Goal: Task Accomplishment & Management: Use online tool/utility

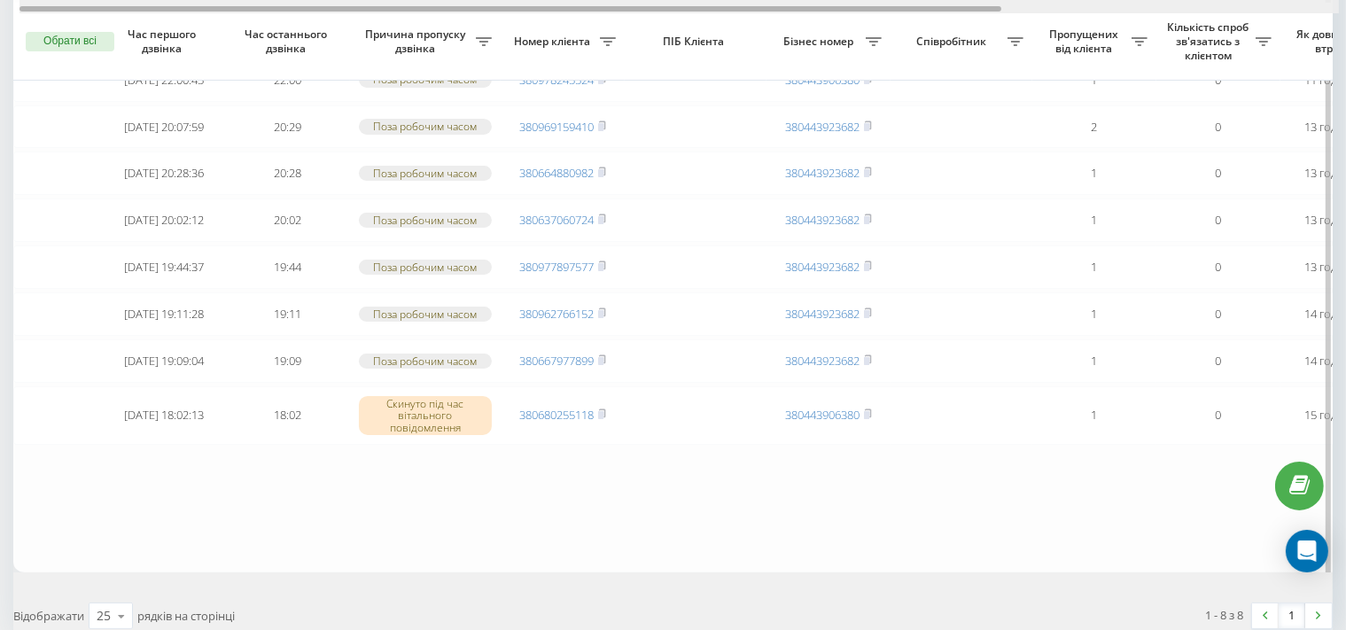
drag, startPoint x: 711, startPoint y: 9, endPoint x: 116, endPoint y: -2, distance: 594.7
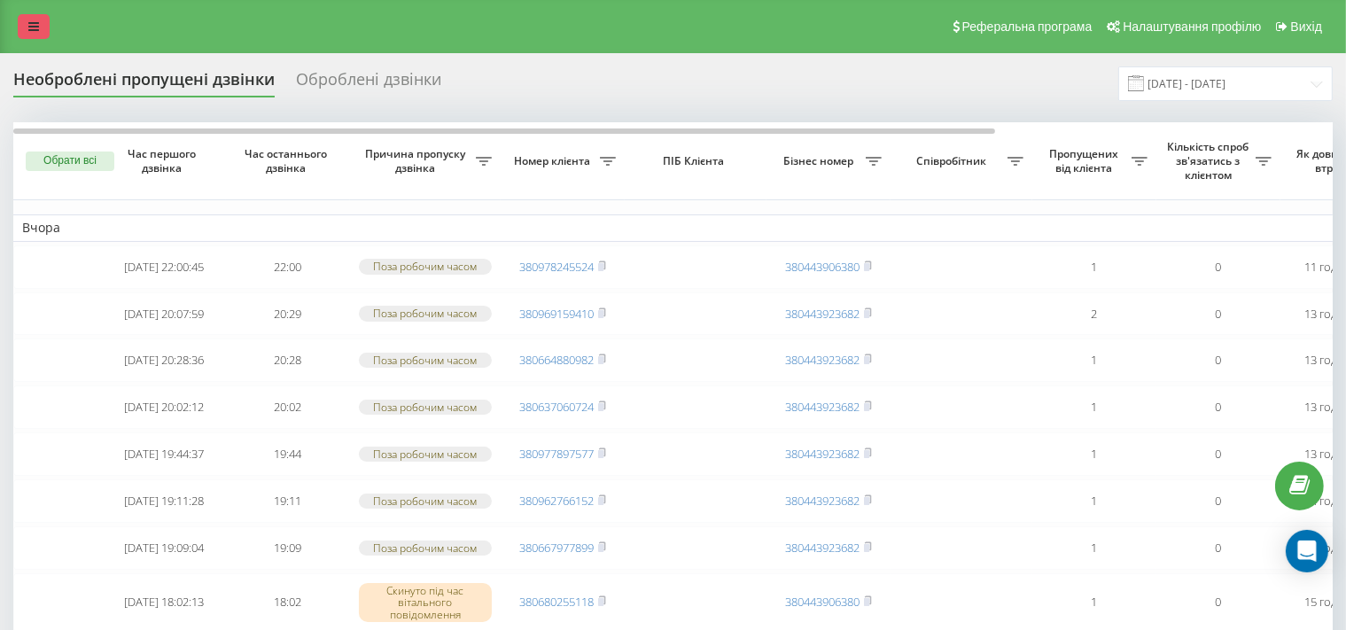
click at [29, 25] on icon at bounding box center [33, 26] width 11 height 12
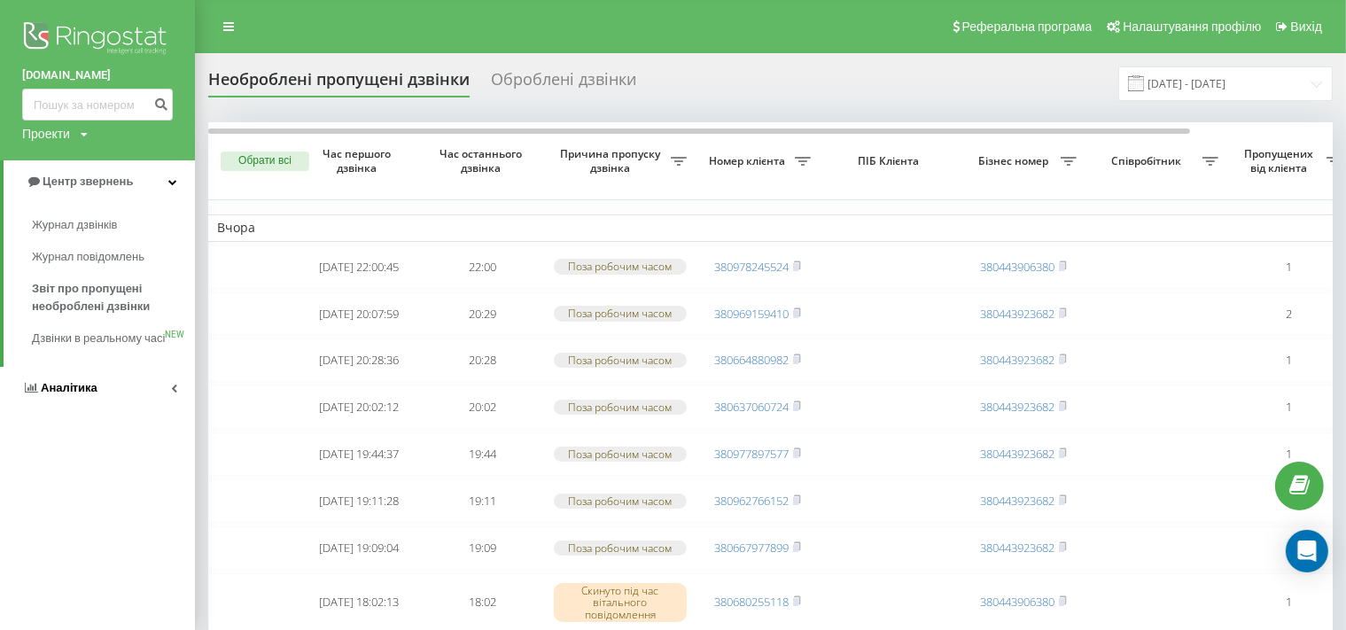
click at [108, 409] on link "Аналiтика" at bounding box center [97, 388] width 195 height 43
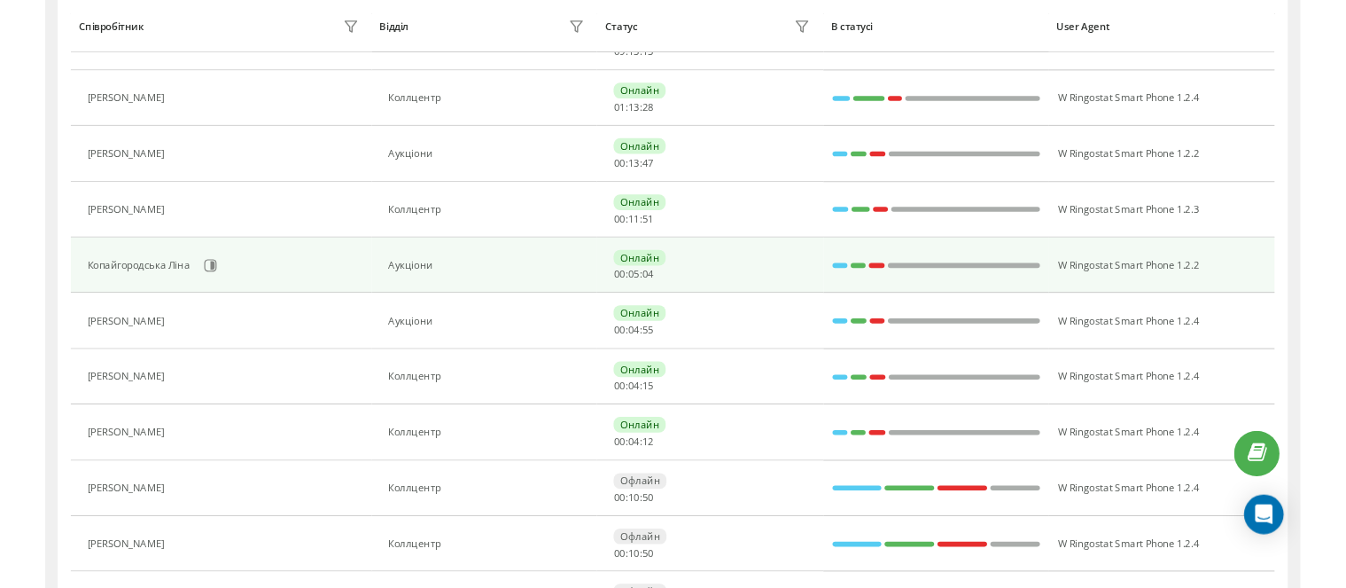
scroll to position [365, 0]
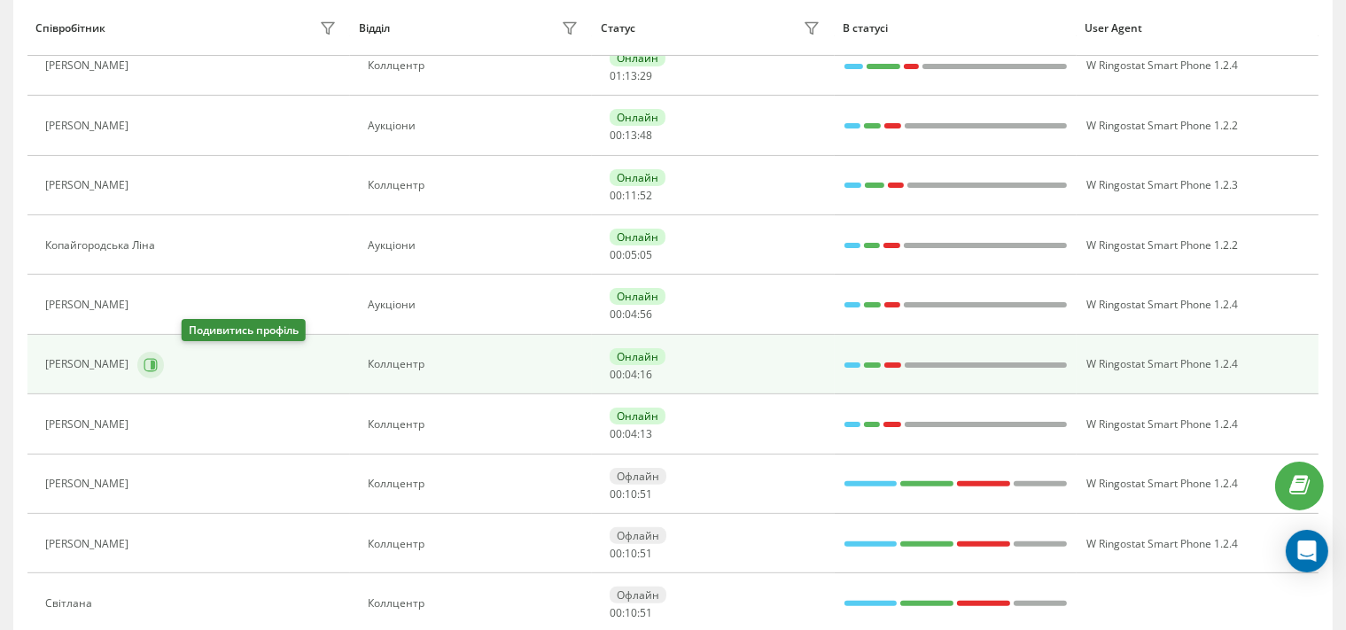
click at [158, 361] on icon at bounding box center [151, 365] width 14 height 14
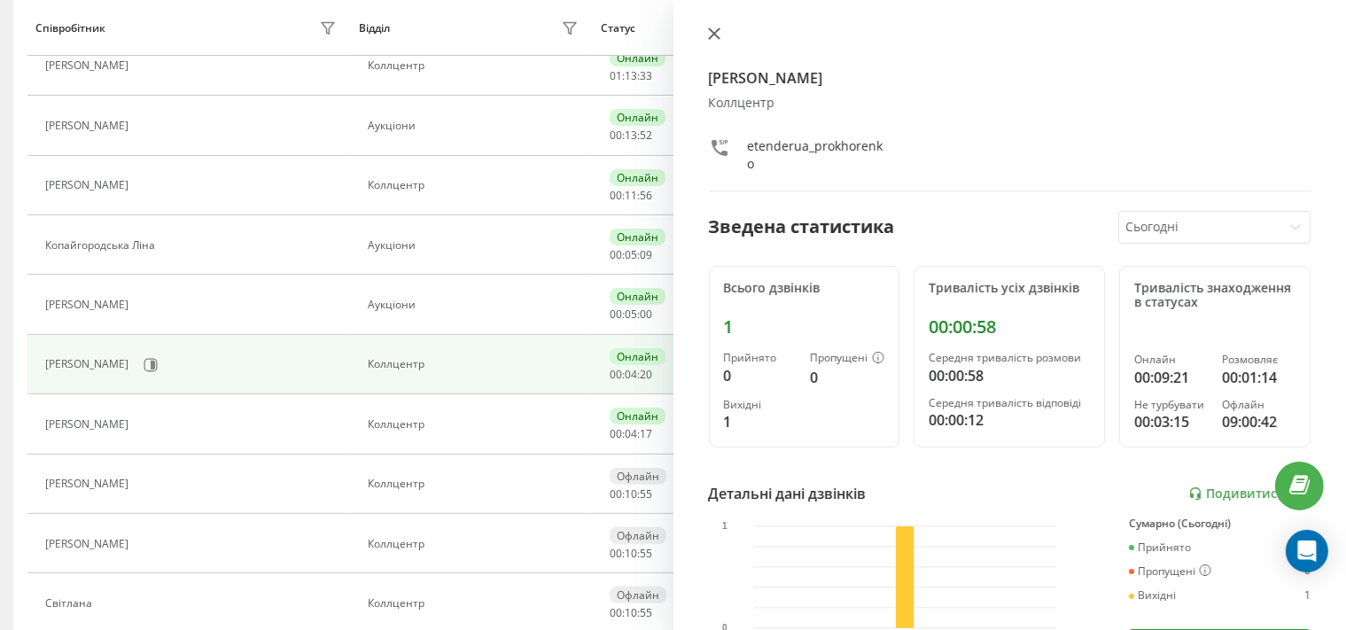
click at [708, 37] on icon at bounding box center [714, 33] width 12 height 12
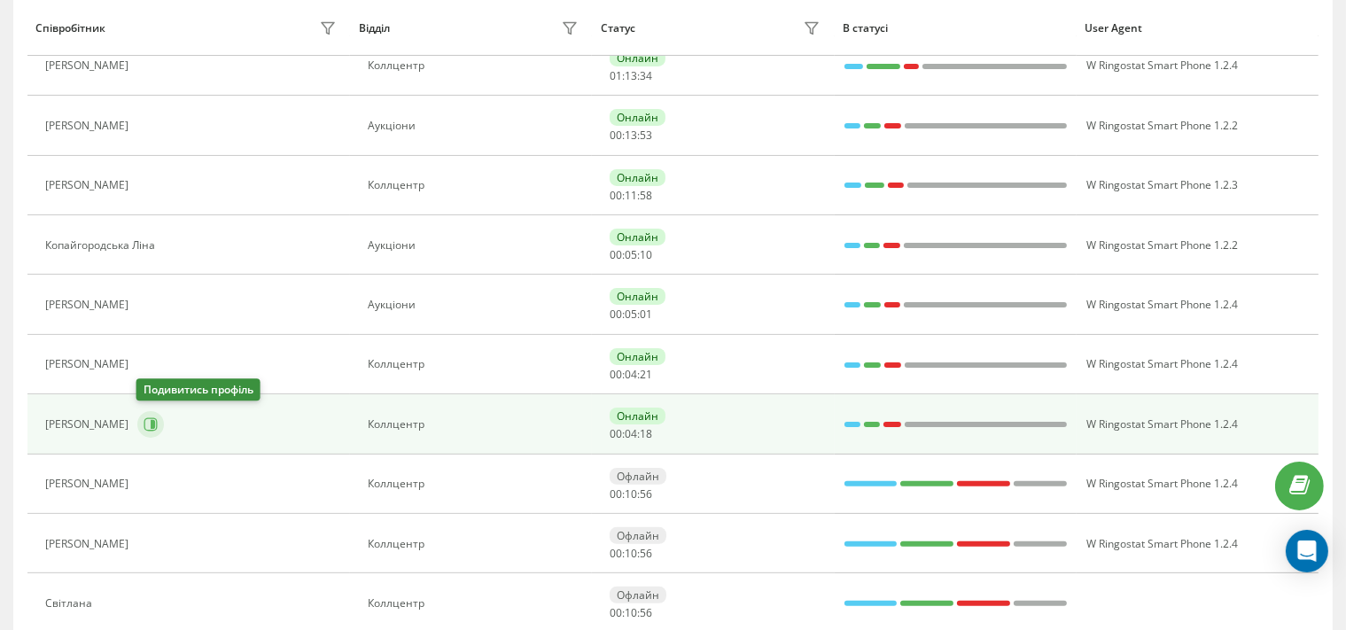
click at [153, 421] on icon at bounding box center [153, 424] width 4 height 9
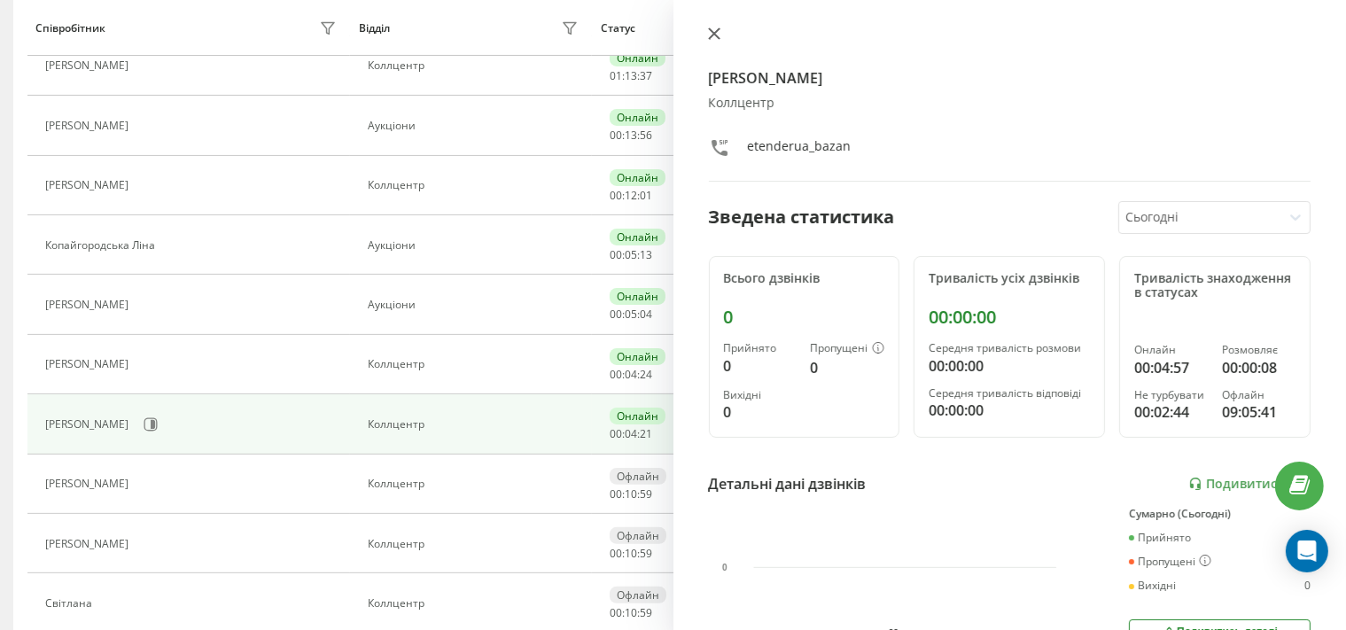
click at [709, 31] on icon at bounding box center [713, 33] width 11 height 11
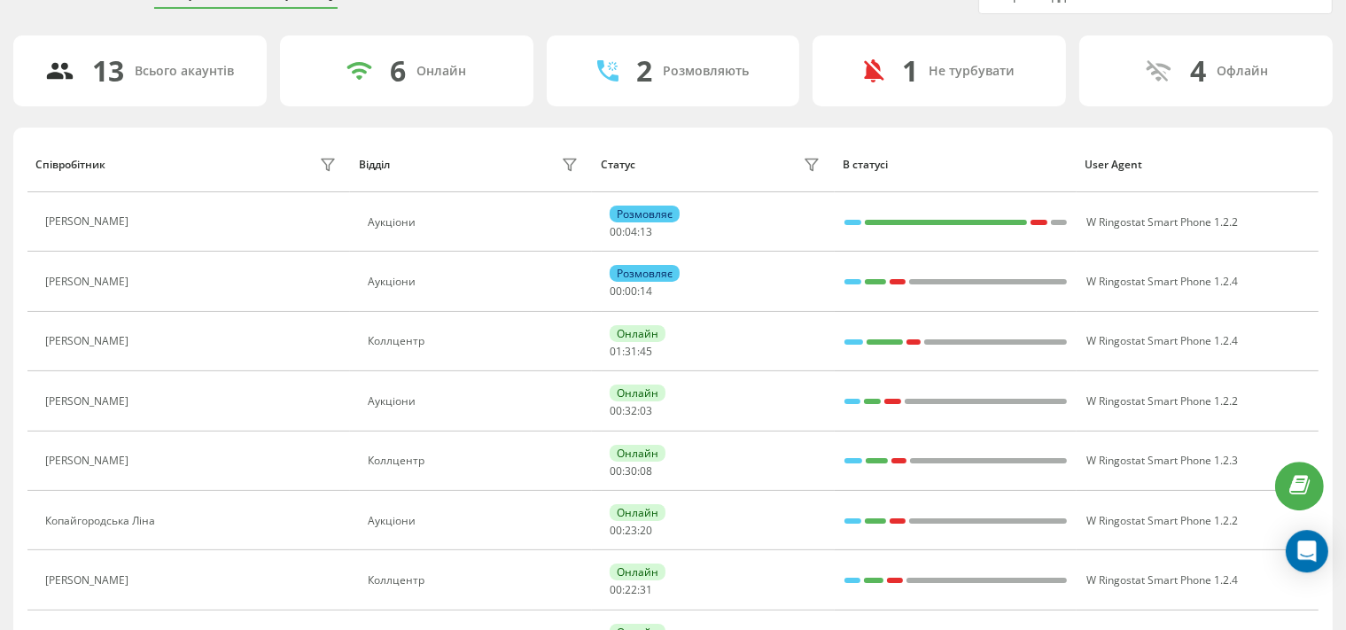
scroll to position [93, 0]
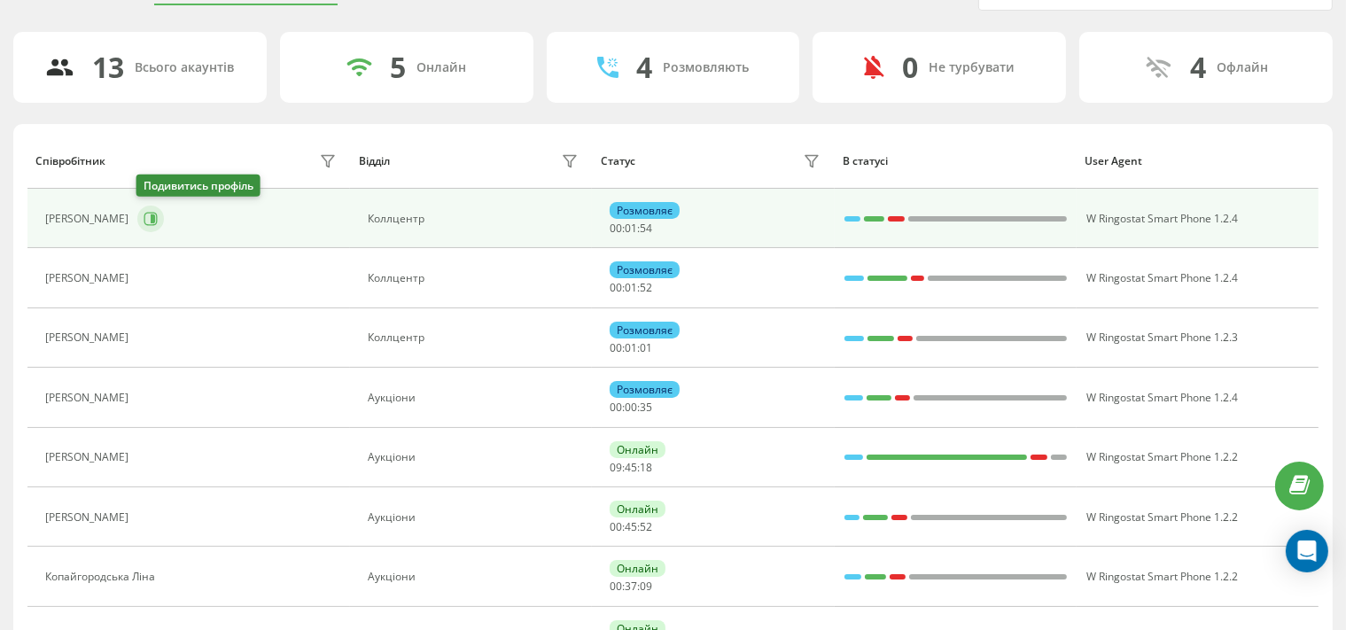
click at [151, 214] on icon at bounding box center [153, 218] width 4 height 9
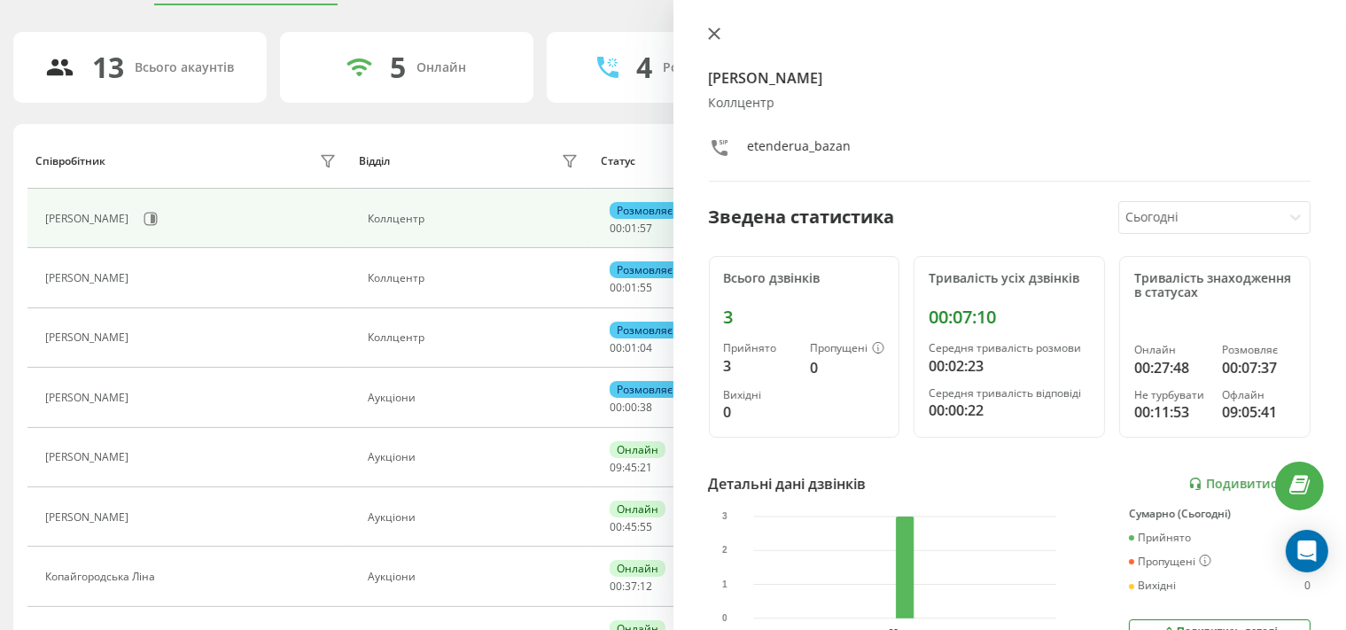
click at [714, 32] on icon at bounding box center [713, 33] width 11 height 11
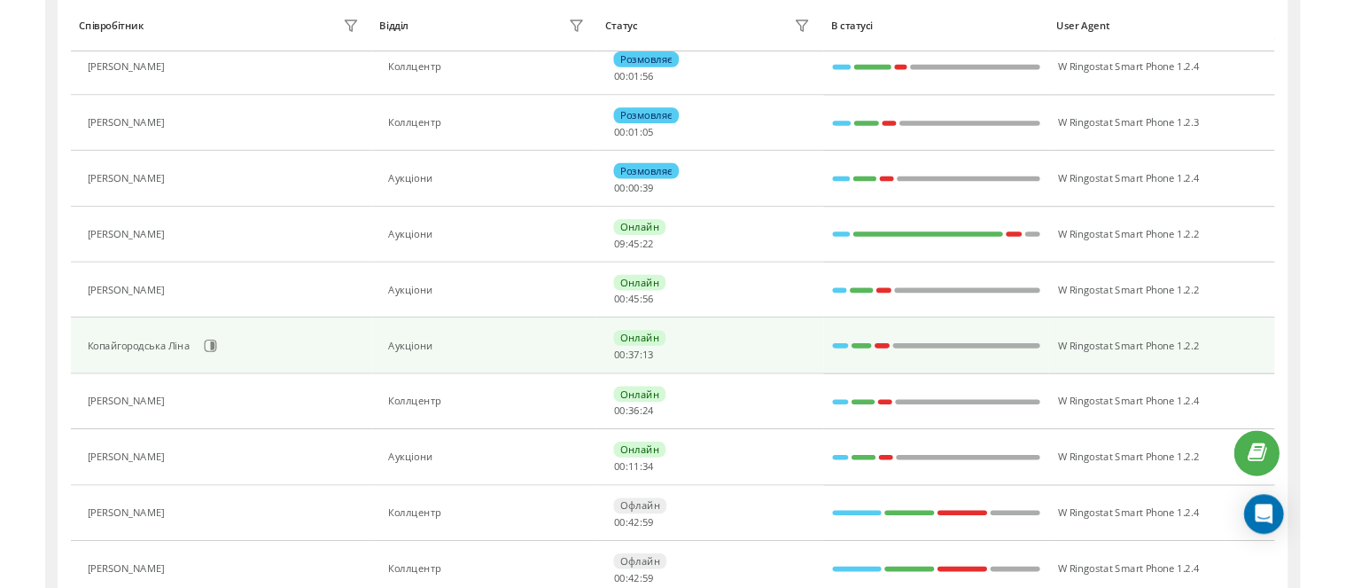
scroll to position [374, 0]
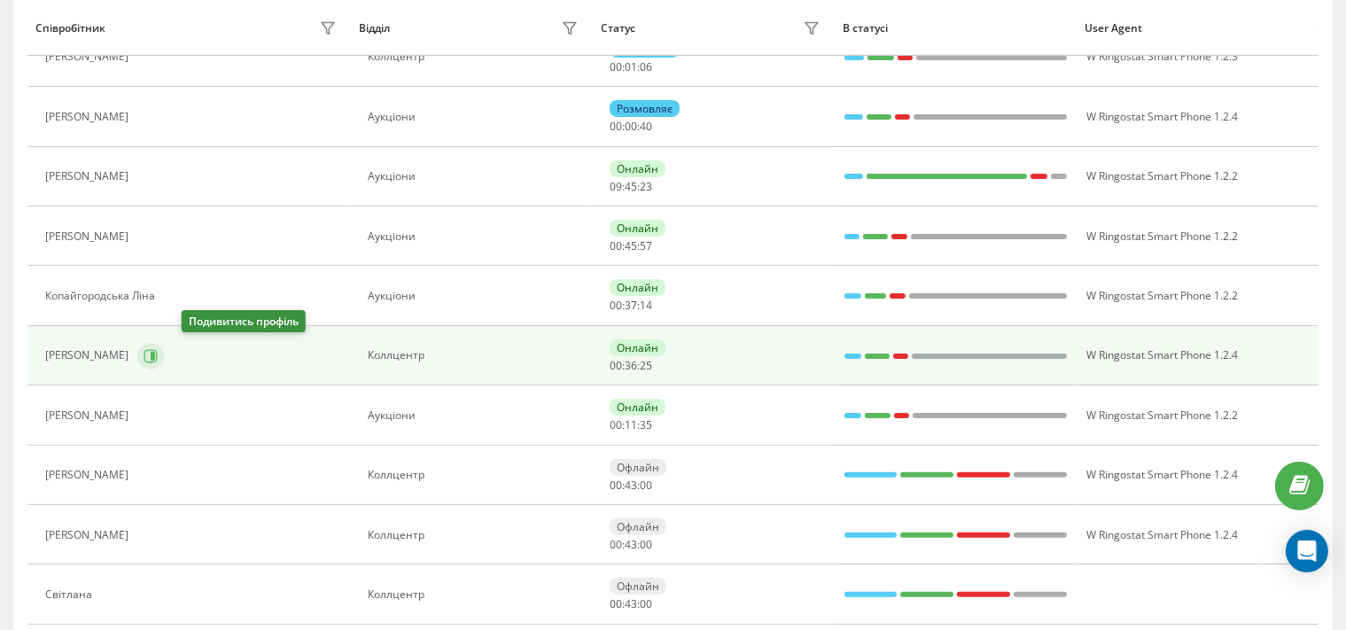
click at [158, 359] on icon at bounding box center [151, 356] width 14 height 14
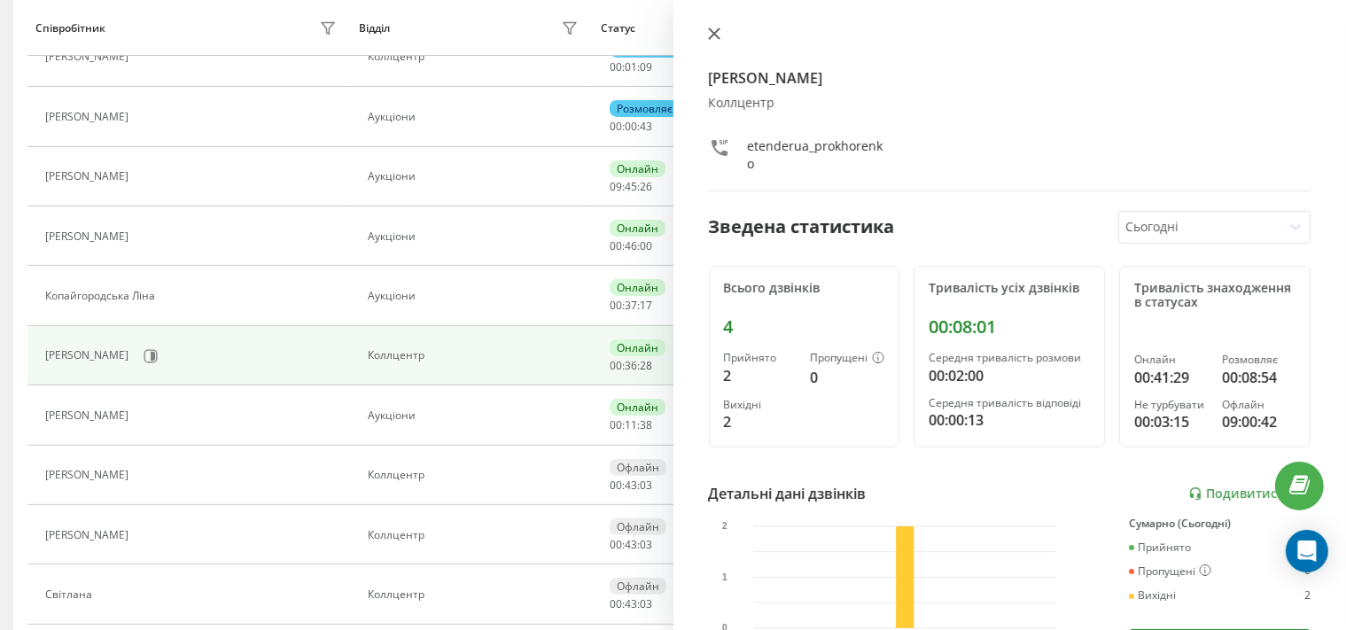
click at [708, 37] on icon at bounding box center [714, 33] width 12 height 12
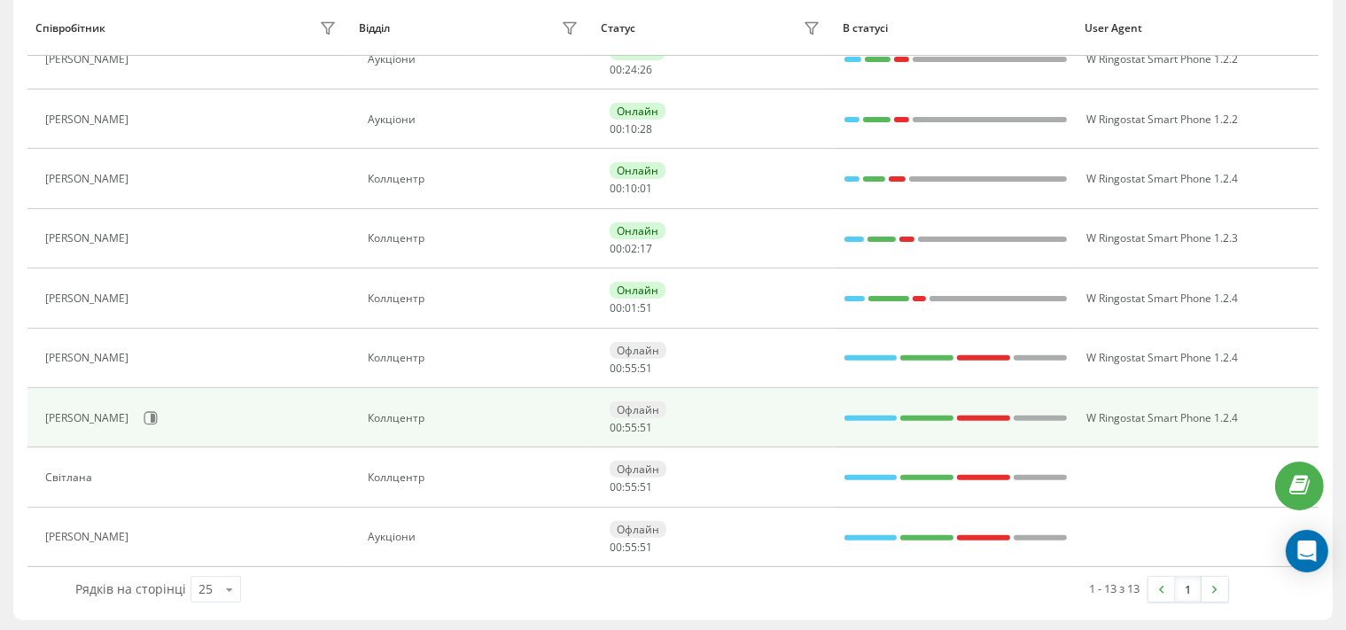
scroll to position [210, 0]
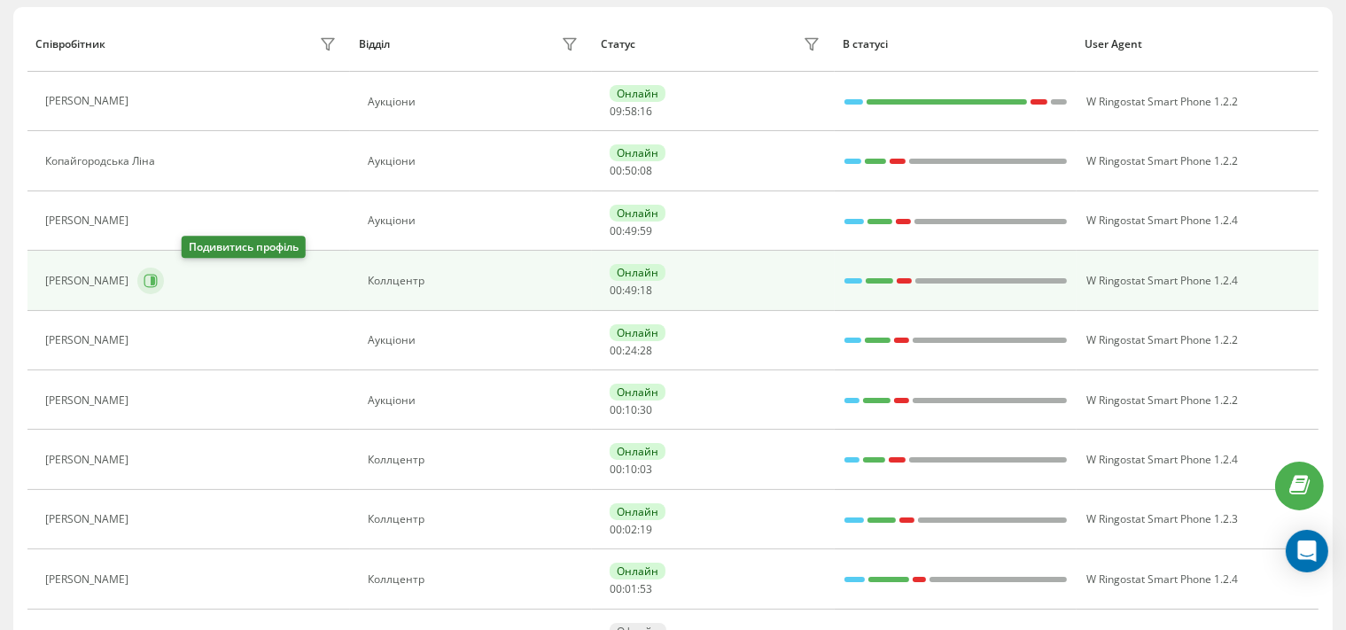
click at [158, 281] on icon at bounding box center [151, 281] width 14 height 14
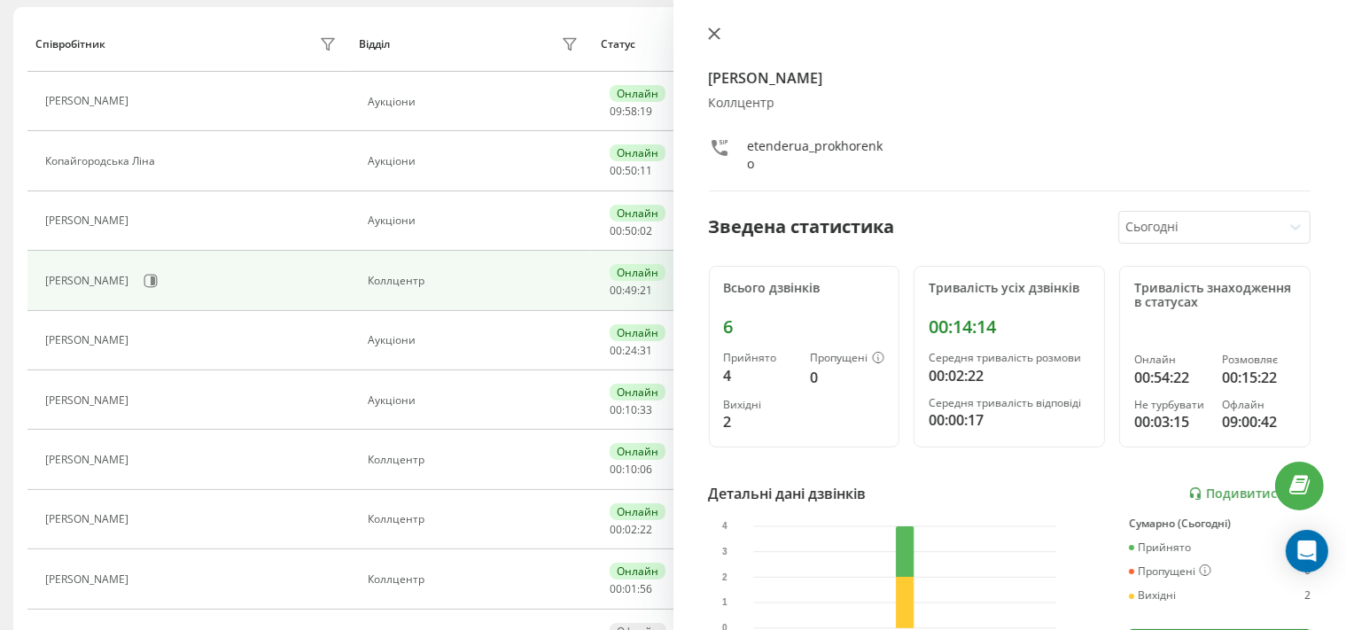
click at [716, 30] on icon at bounding box center [713, 33] width 11 height 11
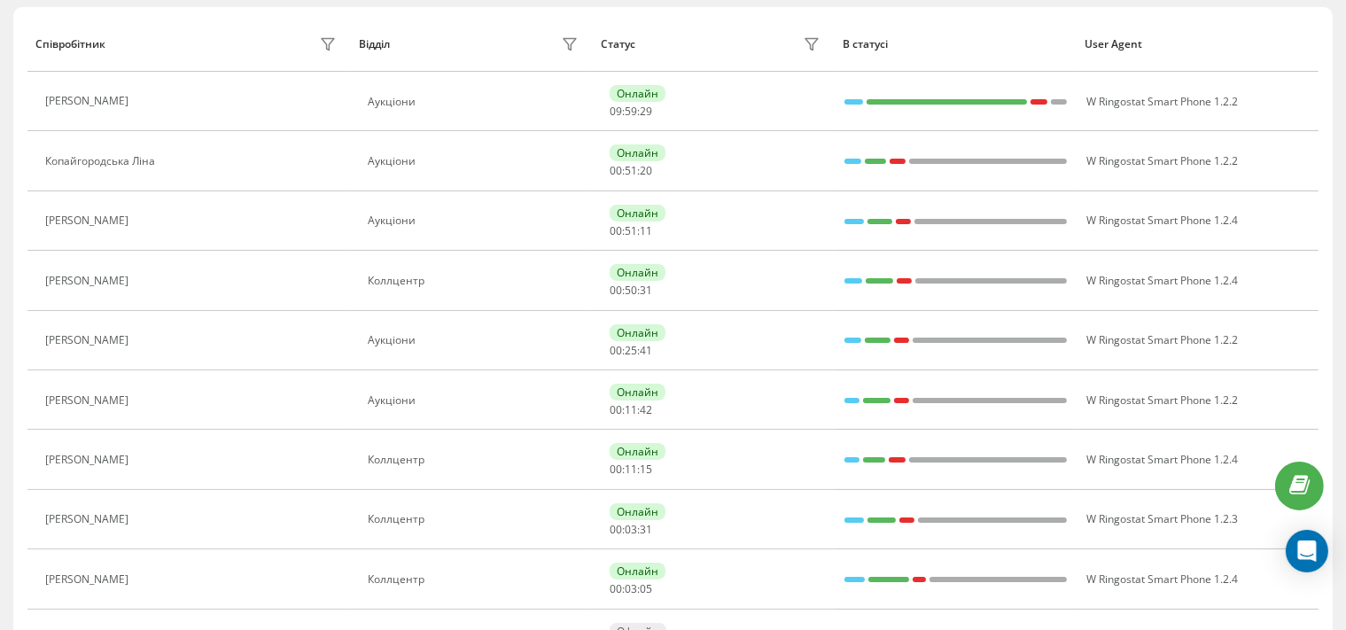
scroll to position [91, 0]
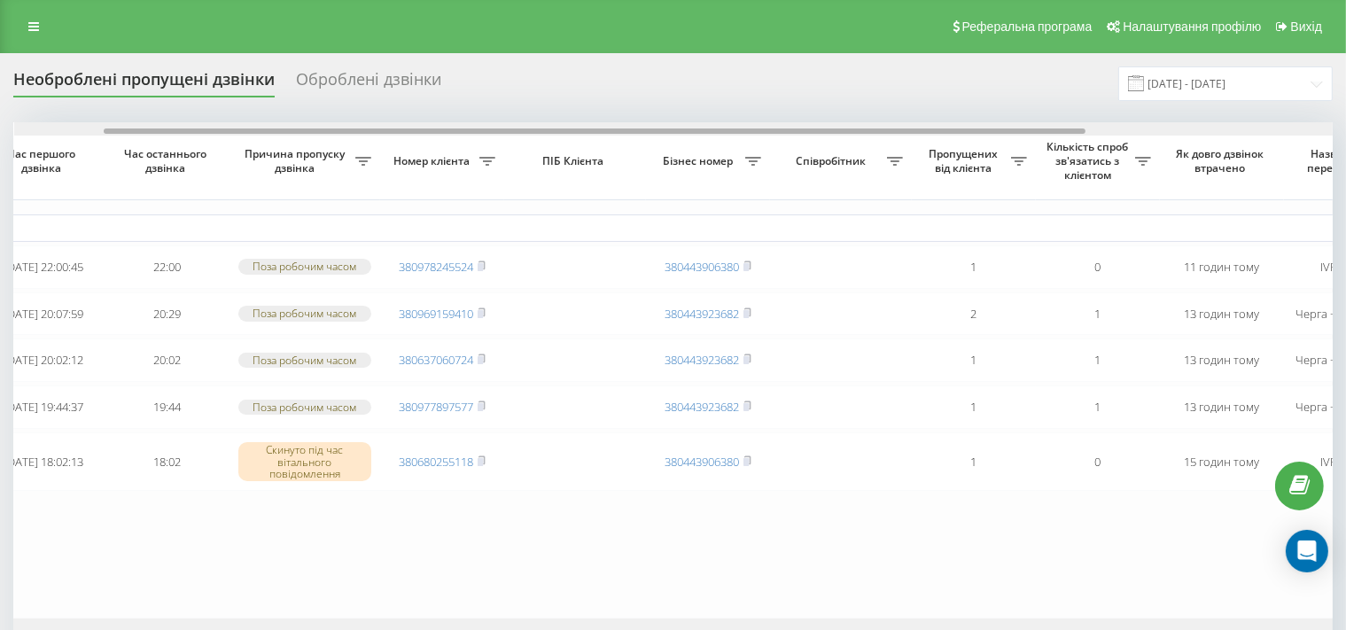
scroll to position [0, 59]
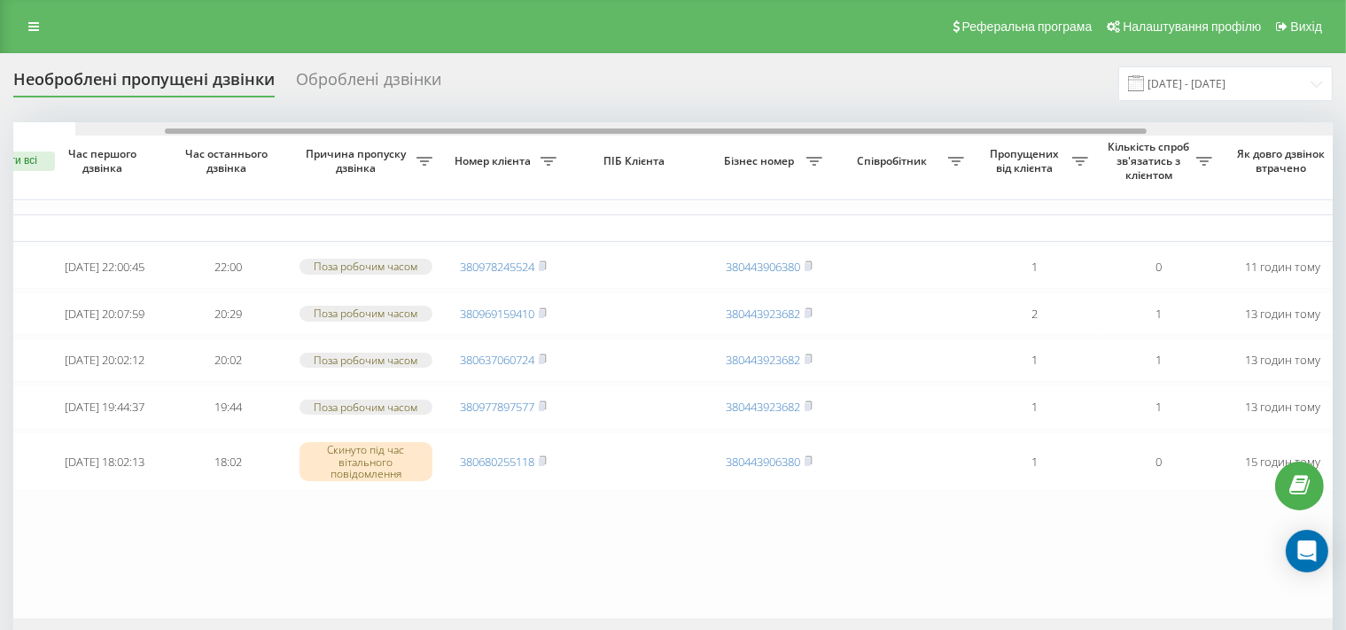
drag, startPoint x: 476, startPoint y: 133, endPoint x: 520, endPoint y: 133, distance: 44.3
click at [520, 133] on div at bounding box center [656, 130] width 982 height 5
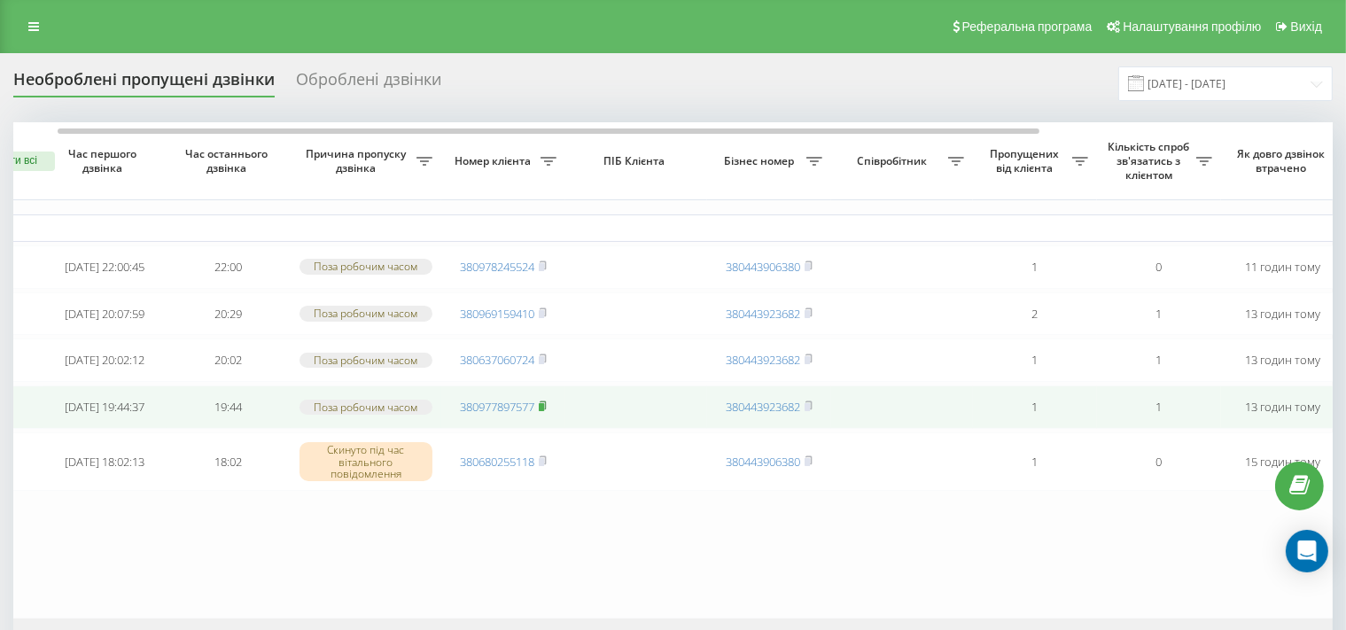
click at [544, 411] on rect at bounding box center [541, 407] width 5 height 8
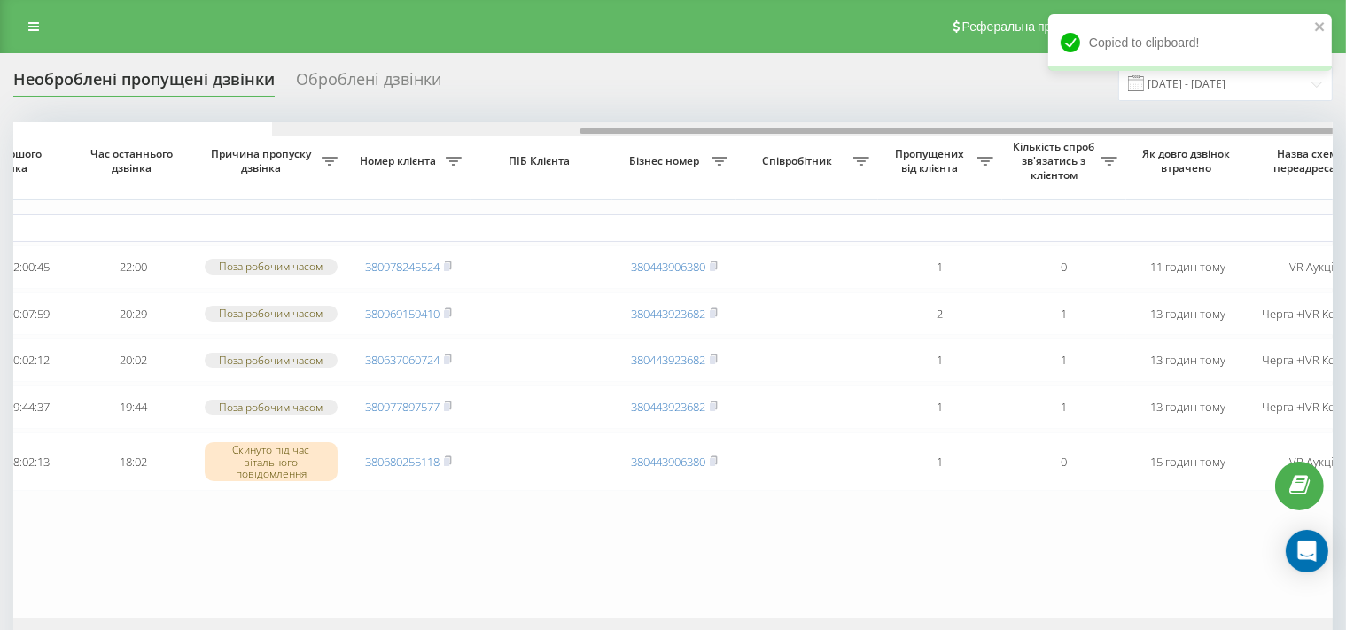
scroll to position [0, 0]
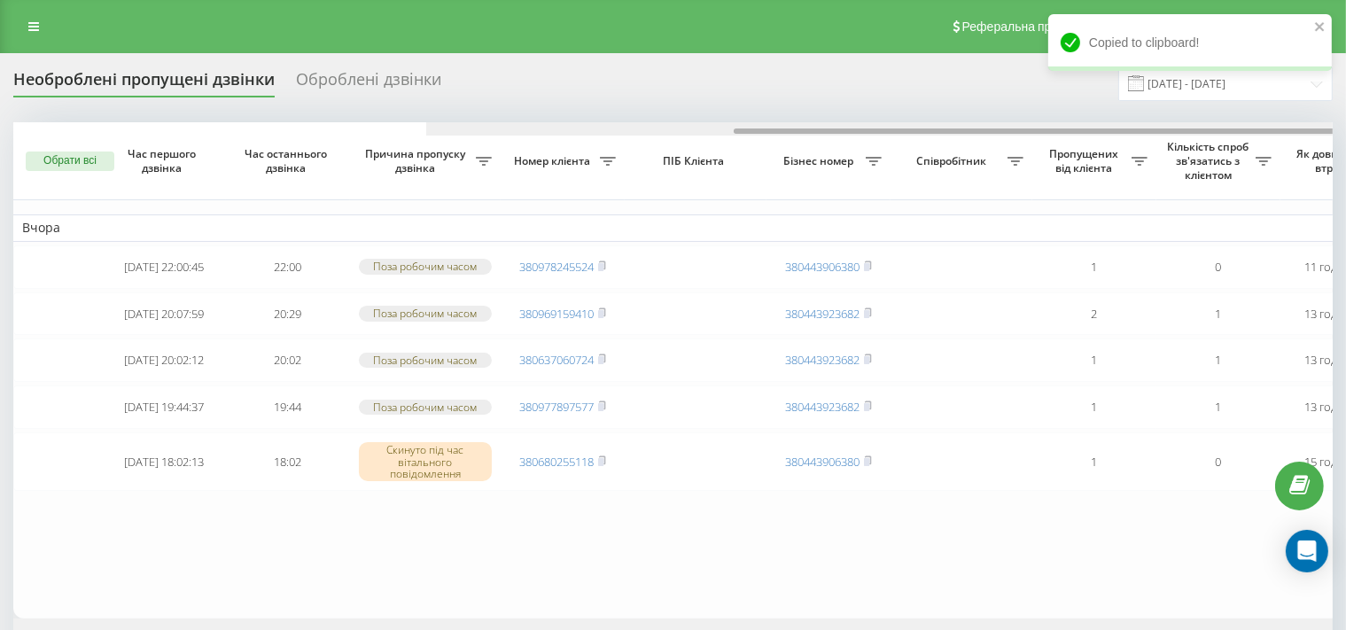
drag, startPoint x: 516, startPoint y: 129, endPoint x: 402, endPoint y: 153, distance: 115.9
click at [402, 153] on div "Обрати всі Час першого дзвінка Час останнього дзвінка Причина пропуску дзвінка …" at bounding box center [672, 370] width 1319 height 496
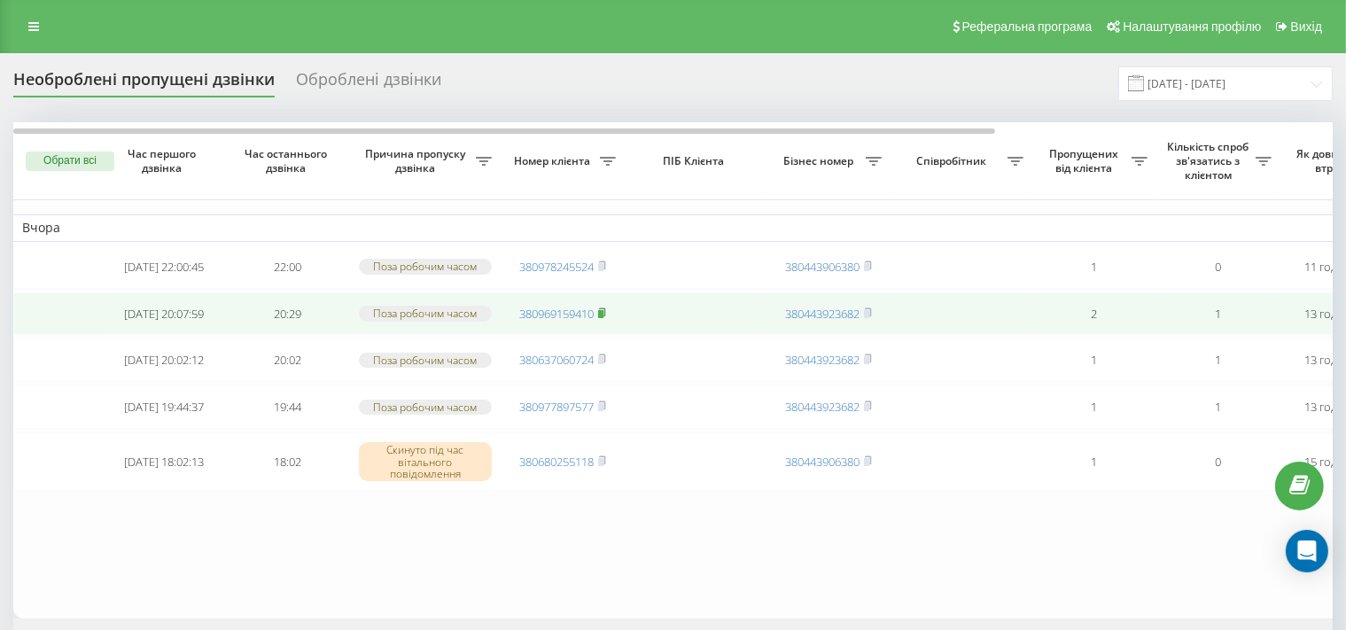
click at [603, 317] on rect at bounding box center [600, 313] width 5 height 8
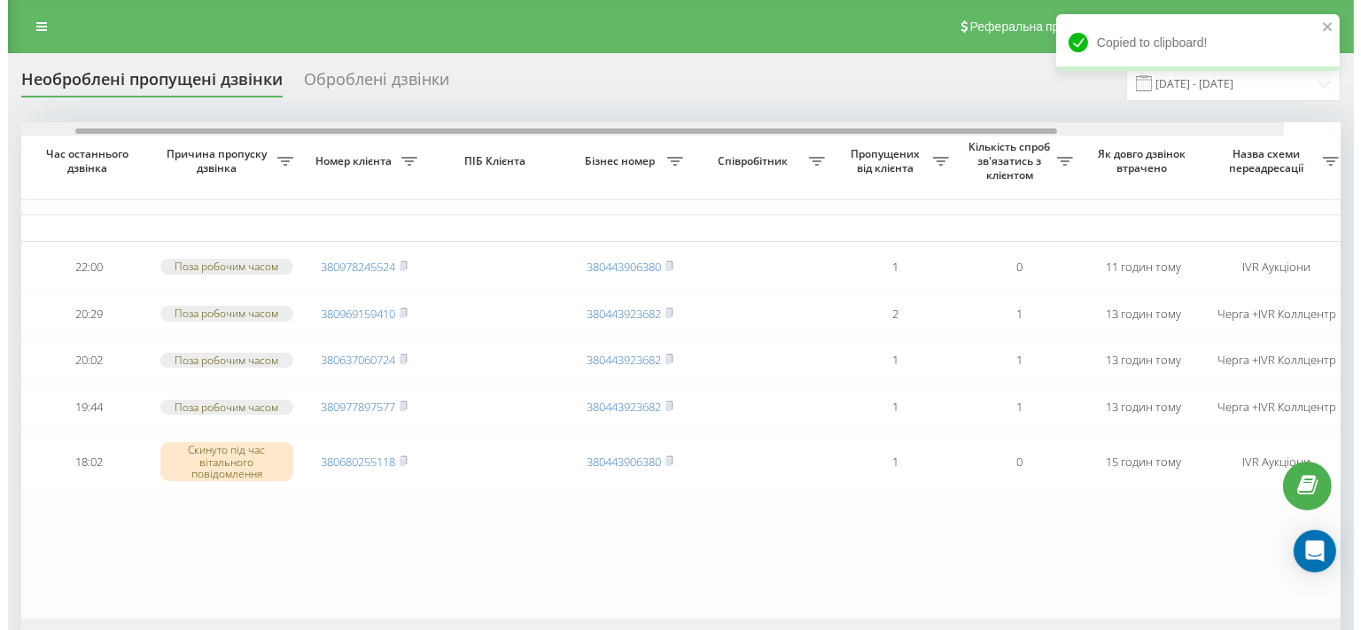
scroll to position [0, 214]
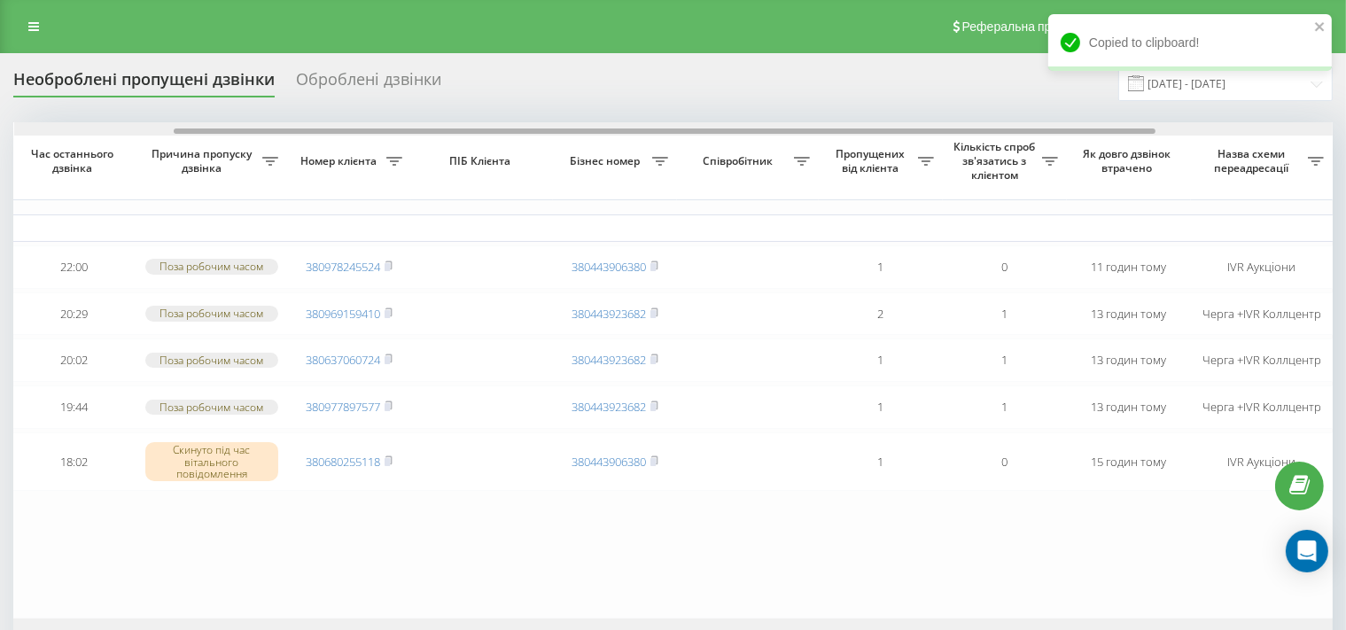
drag, startPoint x: 634, startPoint y: 130, endPoint x: 793, endPoint y: 125, distance: 159.6
click at [793, 125] on div at bounding box center [673, 128] width 1319 height 13
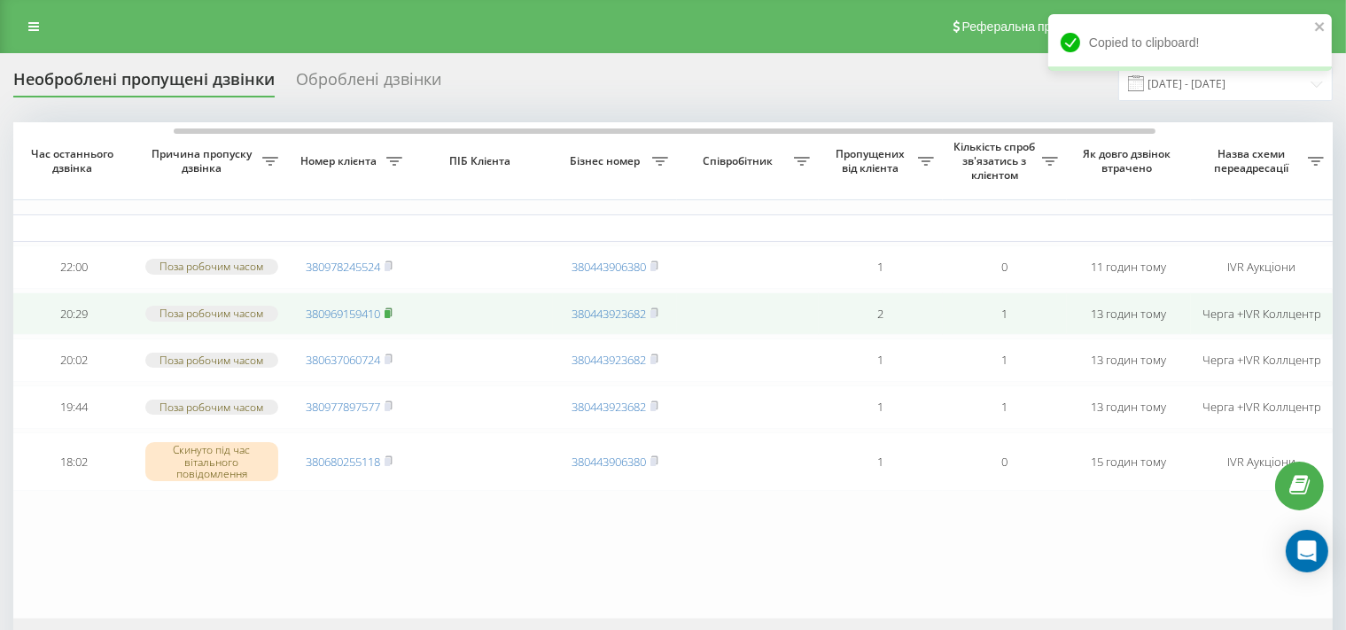
click at [389, 317] on rect at bounding box center [387, 313] width 5 height 8
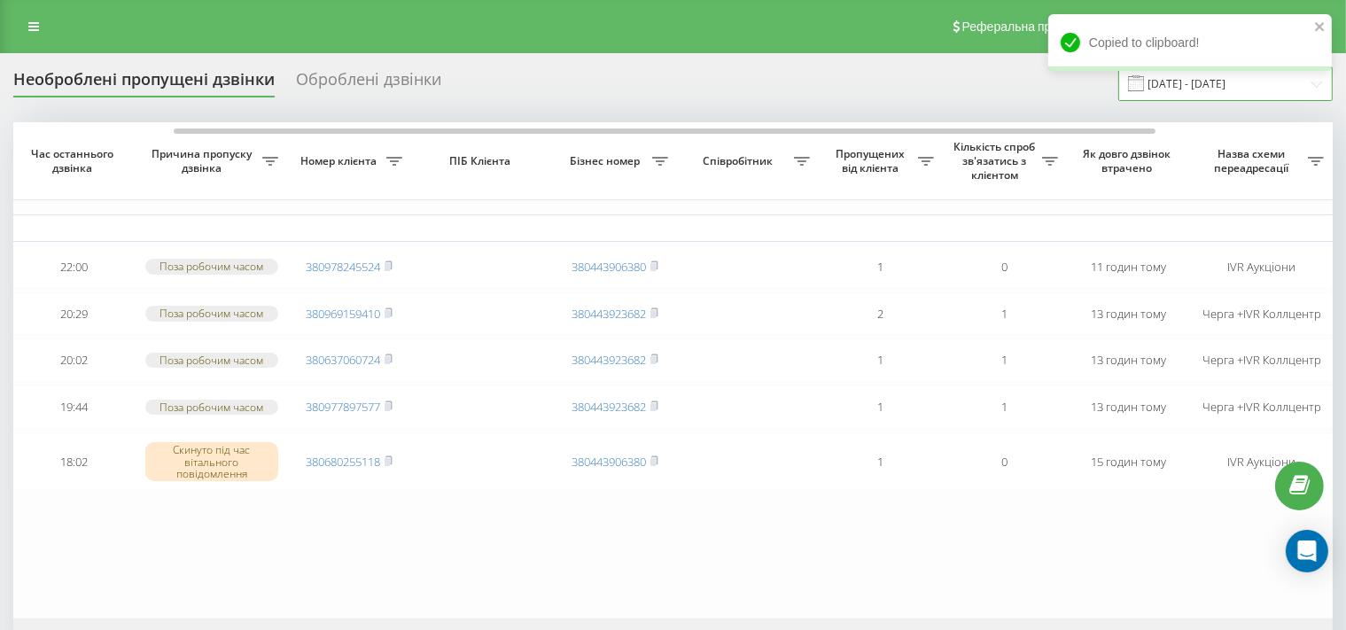
click at [1306, 90] on input "21.08.2025 - 21.08.2025" at bounding box center [1225, 83] width 214 height 35
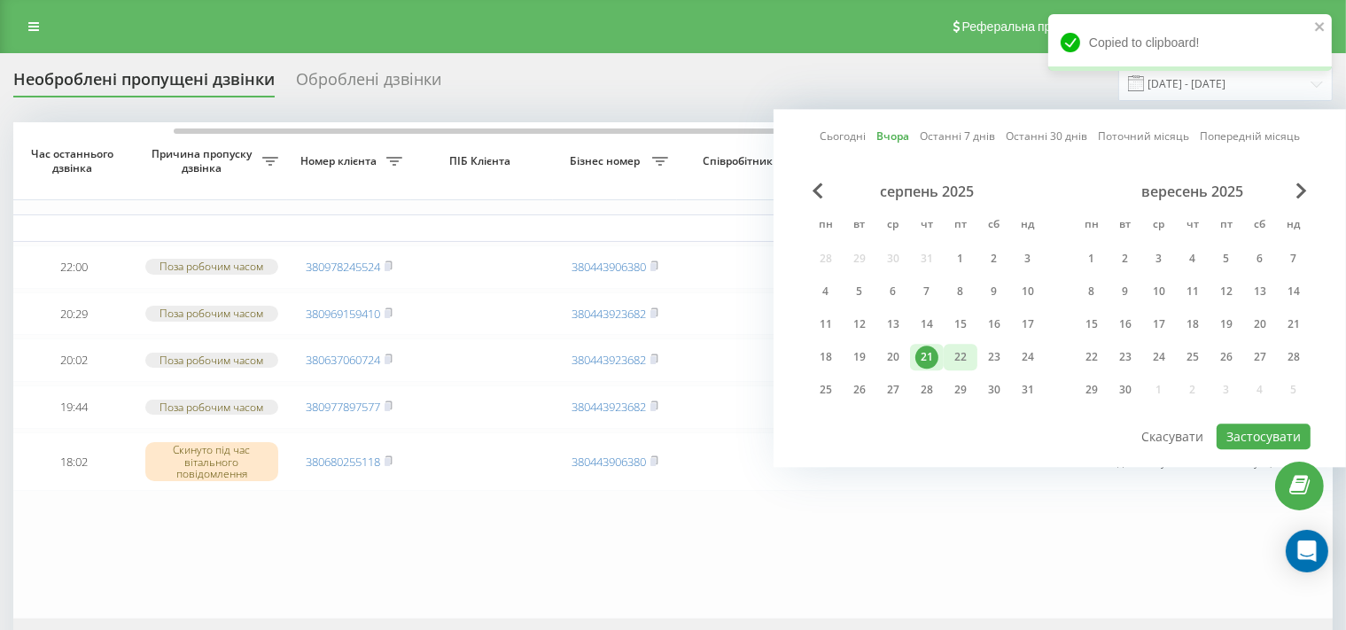
click at [966, 353] on div "22" at bounding box center [960, 357] width 23 height 23
click at [1241, 428] on button "Застосувати" at bounding box center [1264, 437] width 94 height 26
type input "[DATE] - [DATE]"
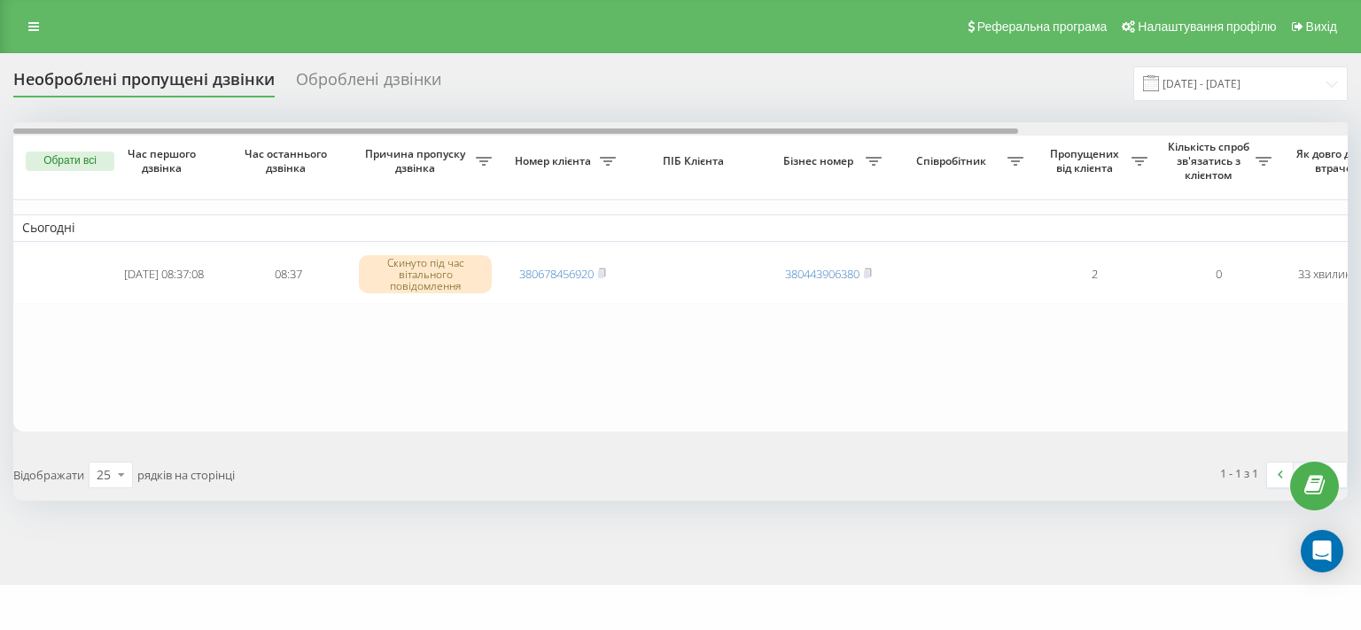
drag, startPoint x: 598, startPoint y: 131, endPoint x: 211, endPoint y: 122, distance: 387.3
click at [211, 122] on div "Необроблені пропущені дзвінки Оброблені дзвінки 22.08.2025 - 22.08.2025 Обрати …" at bounding box center [680, 283] width 1335 height 434
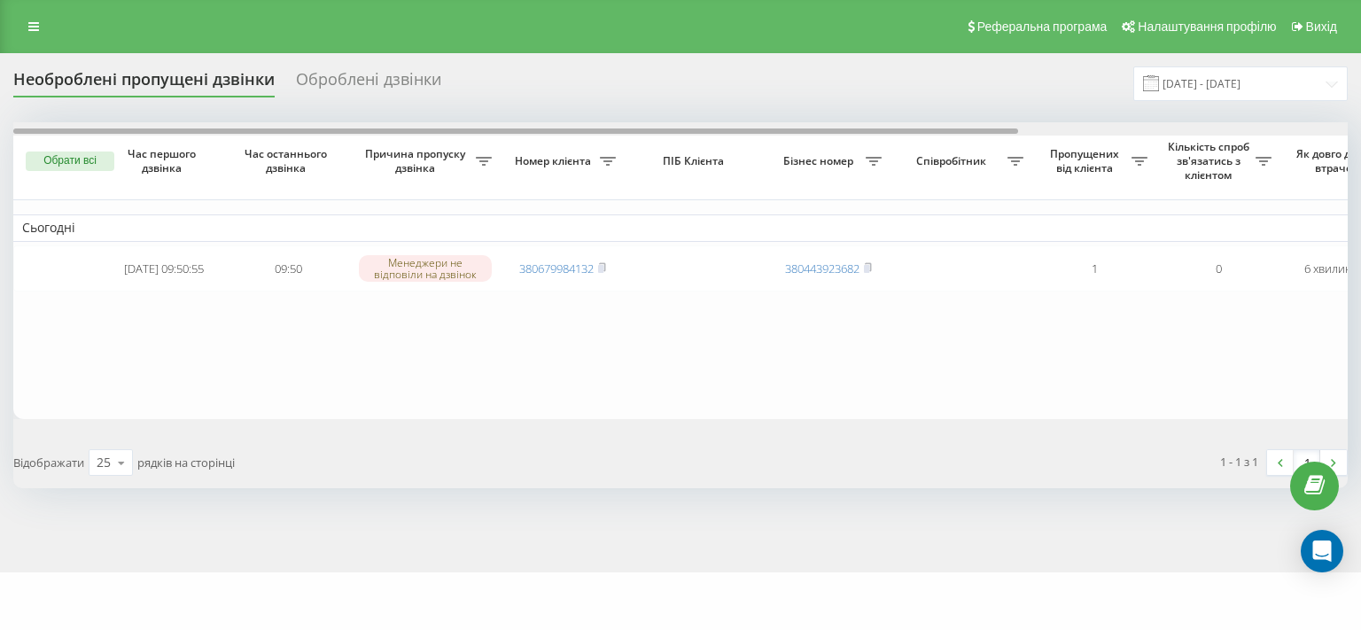
drag, startPoint x: 479, startPoint y: 130, endPoint x: 293, endPoint y: 141, distance: 185.5
click at [293, 141] on div "Обрати всі Час першого дзвінка Час останнього дзвінка Причина пропуску дзвінка …" at bounding box center [680, 270] width 1335 height 297
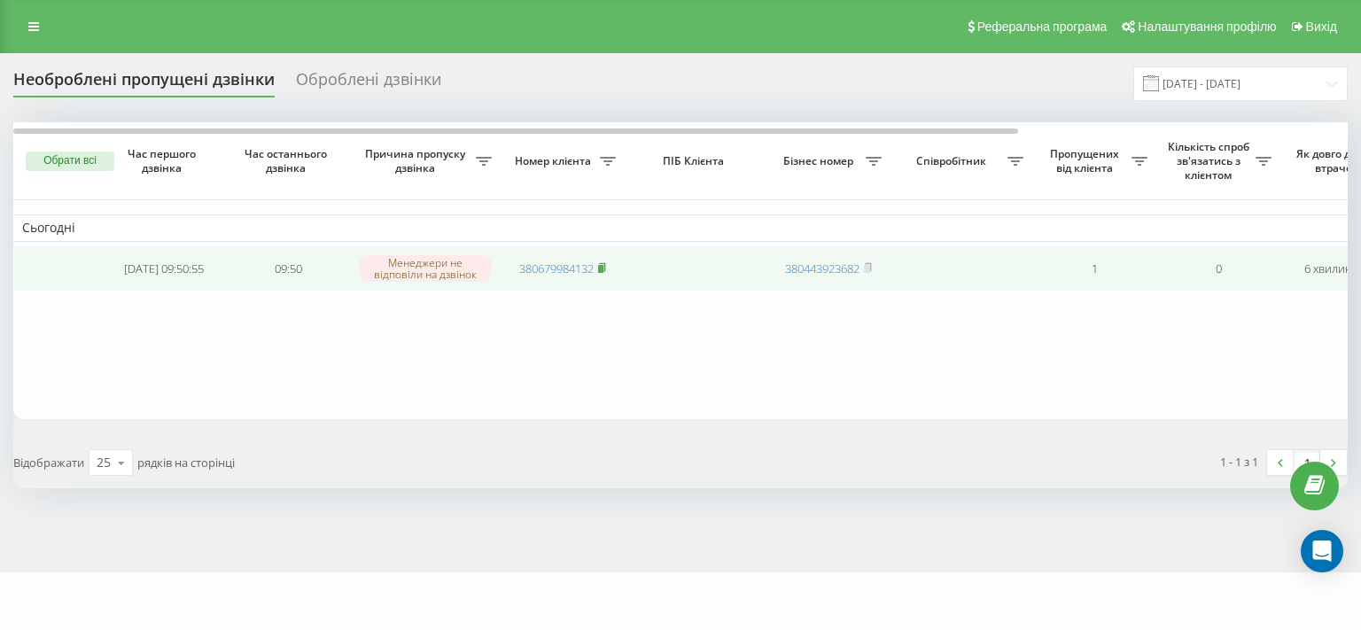
click at [603, 268] on rect at bounding box center [600, 269] width 5 height 8
